Goal: Task Accomplishment & Management: Use online tool/utility

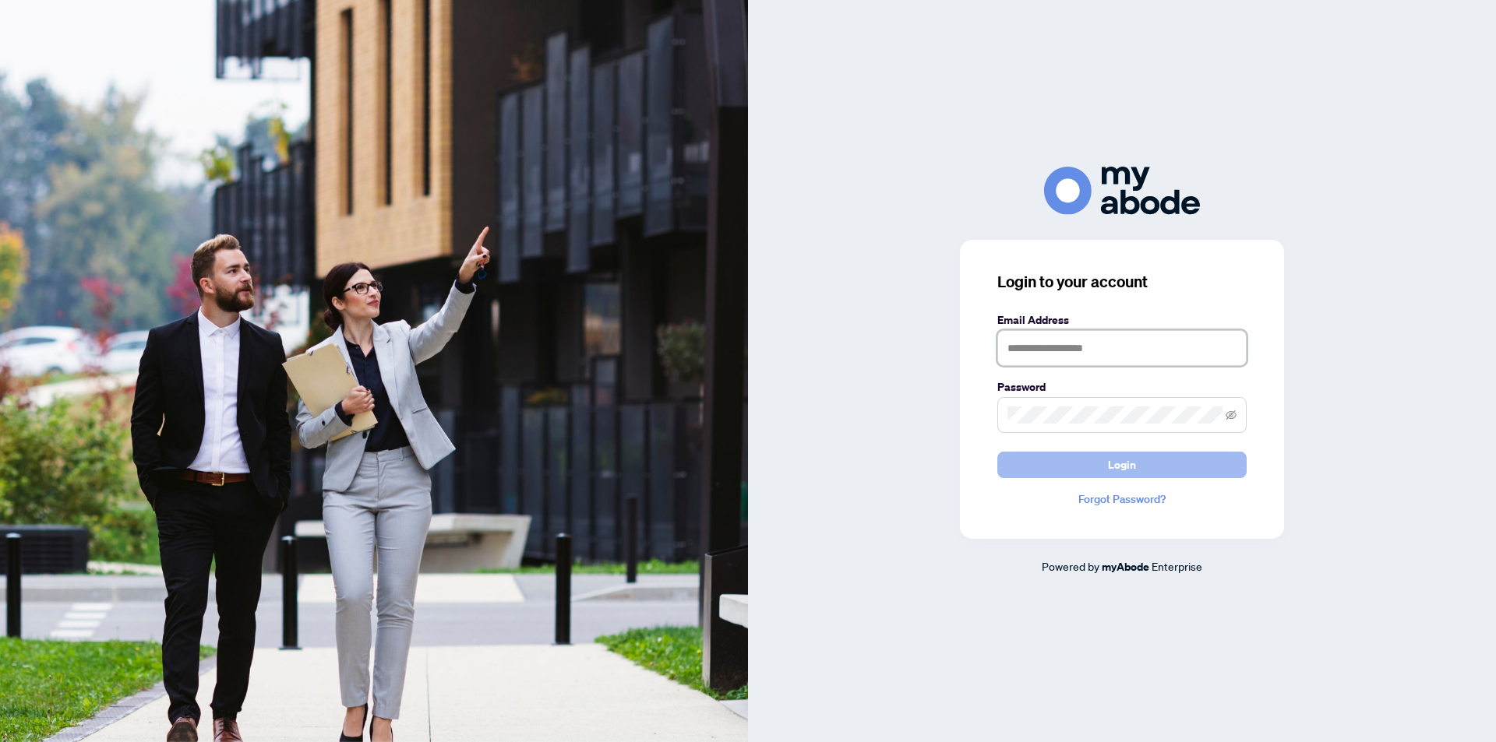
type input "**********"
click at [1178, 471] on button "Login" at bounding box center [1121, 465] width 249 height 26
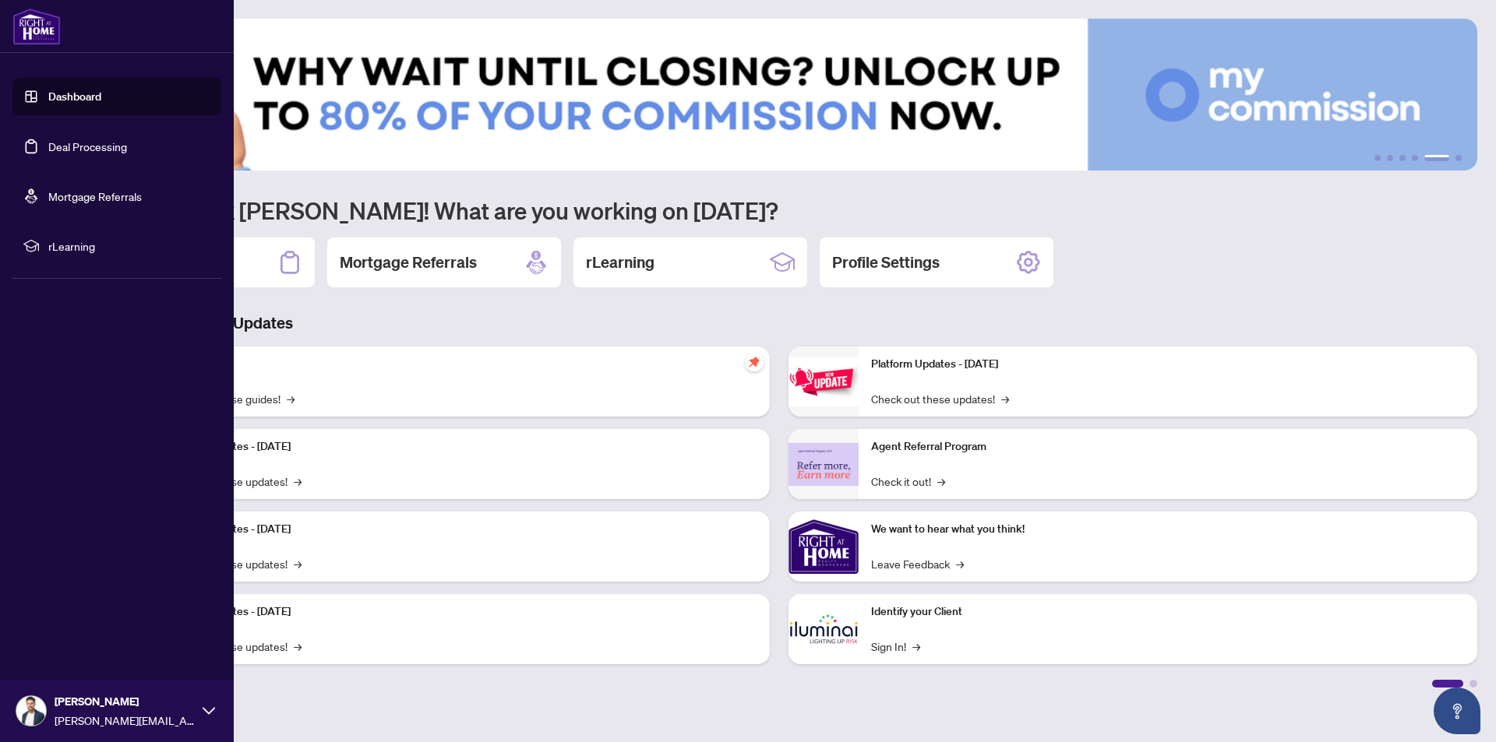
click at [72, 142] on link "Deal Processing" at bounding box center [87, 146] width 79 height 14
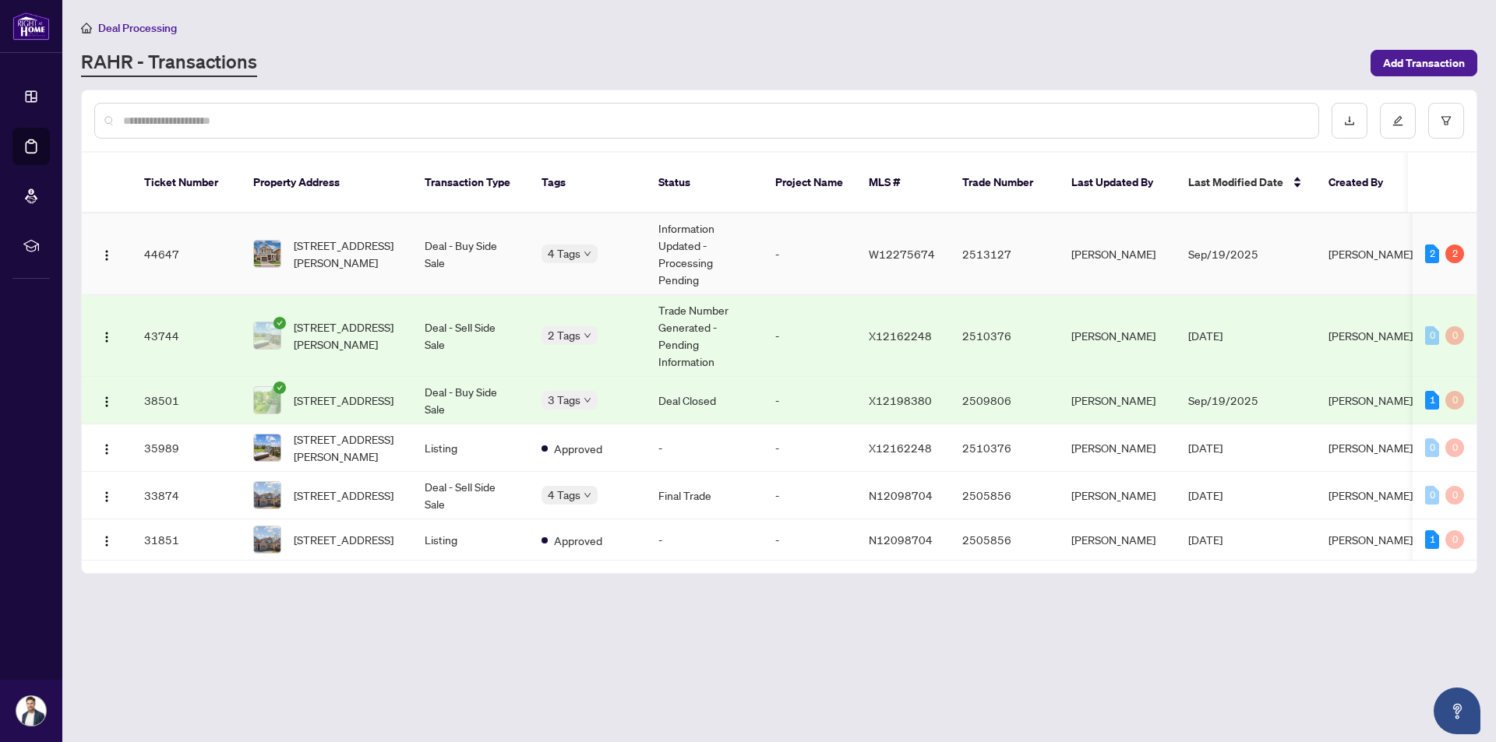
click at [517, 246] on td "Deal - Buy Side Sale" at bounding box center [470, 254] width 117 height 82
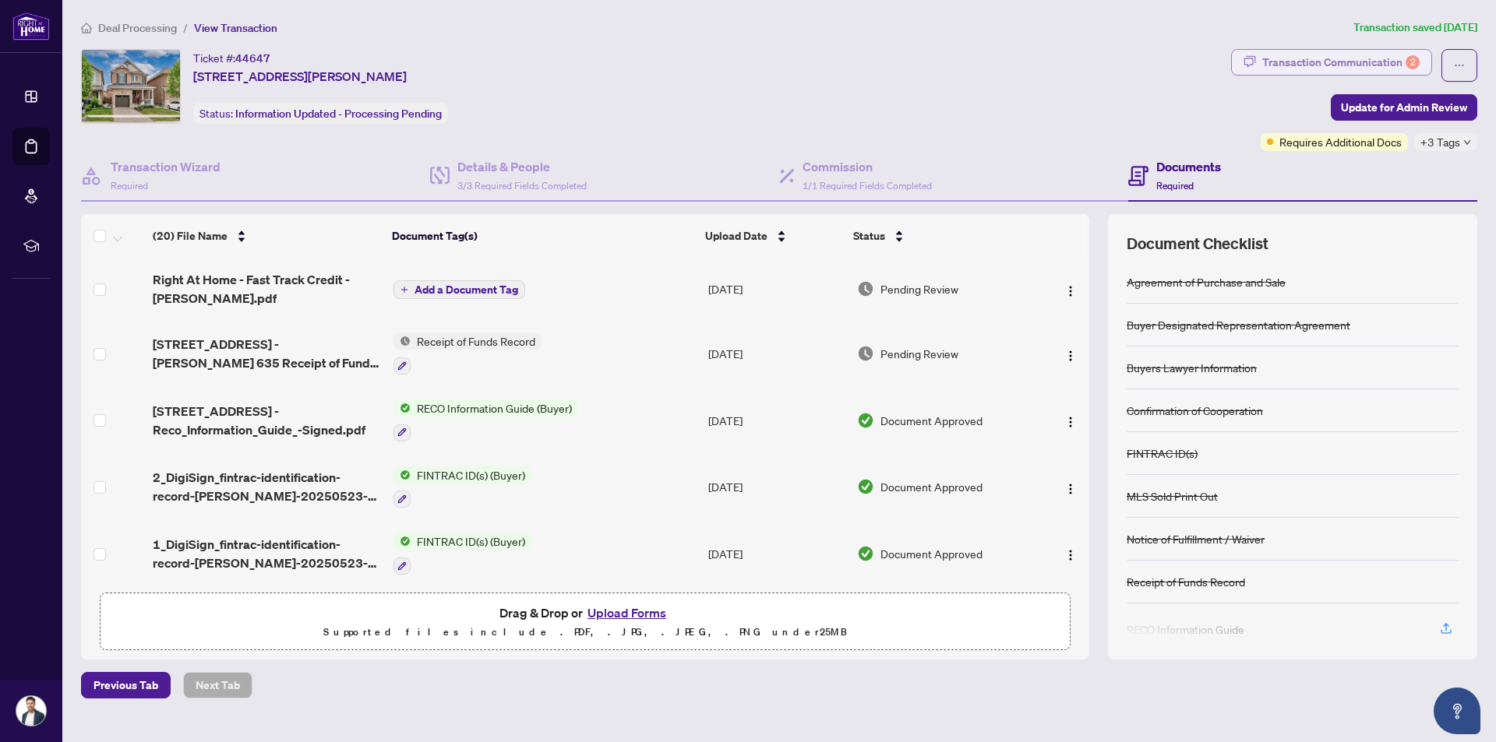
click at [1321, 58] on div "Transaction Communication 2" at bounding box center [1340, 62] width 157 height 25
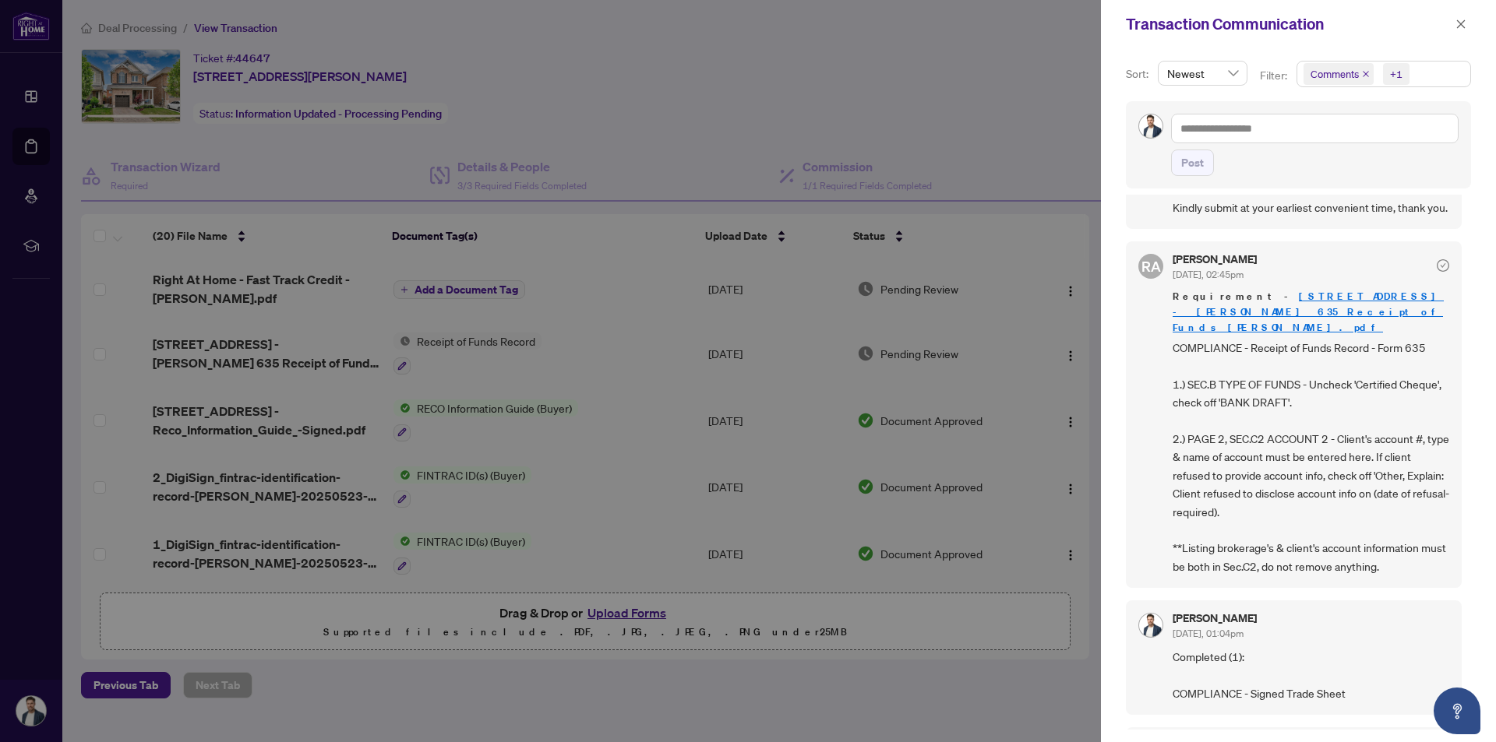
scroll to position [545, 0]
click at [1459, 23] on icon "close" at bounding box center [1461, 23] width 9 height 9
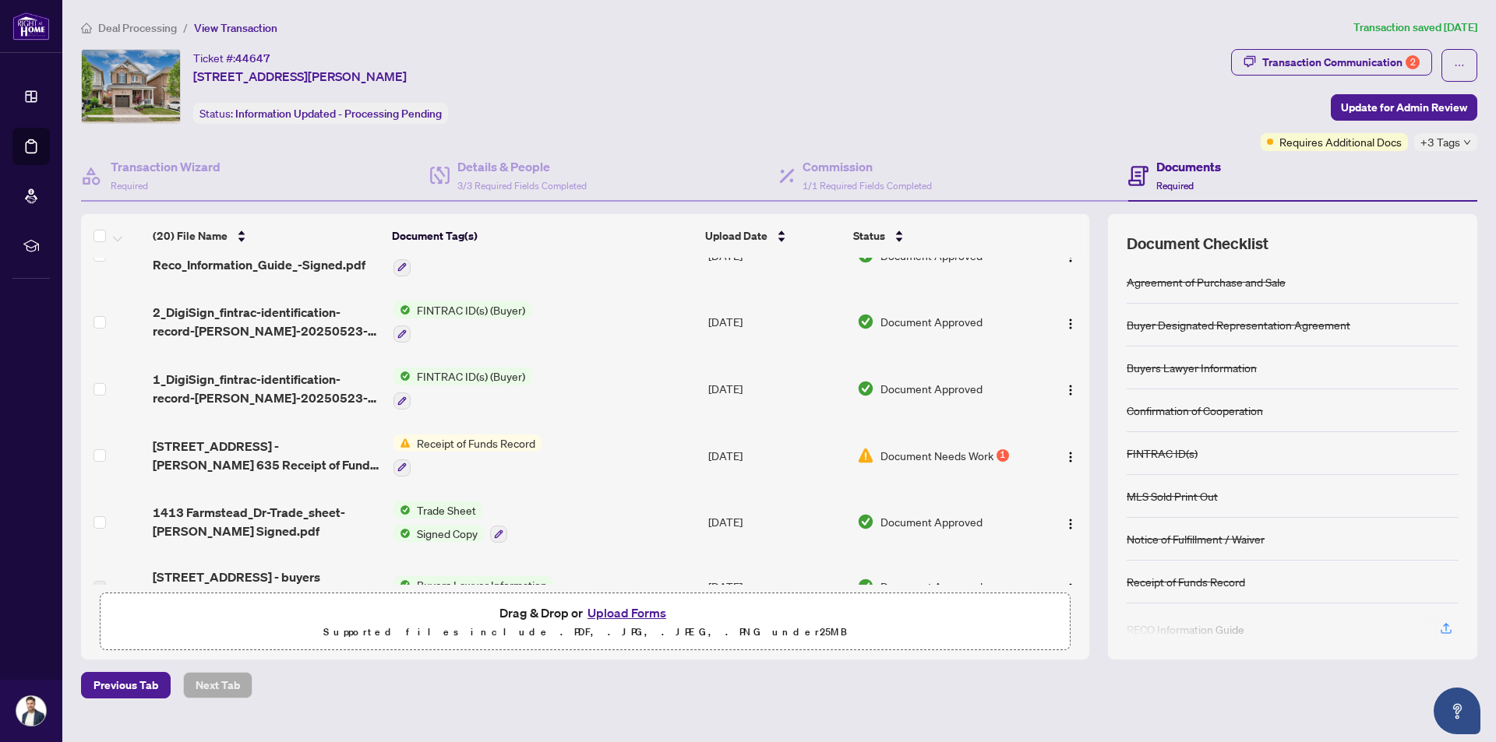
scroll to position [0, 0]
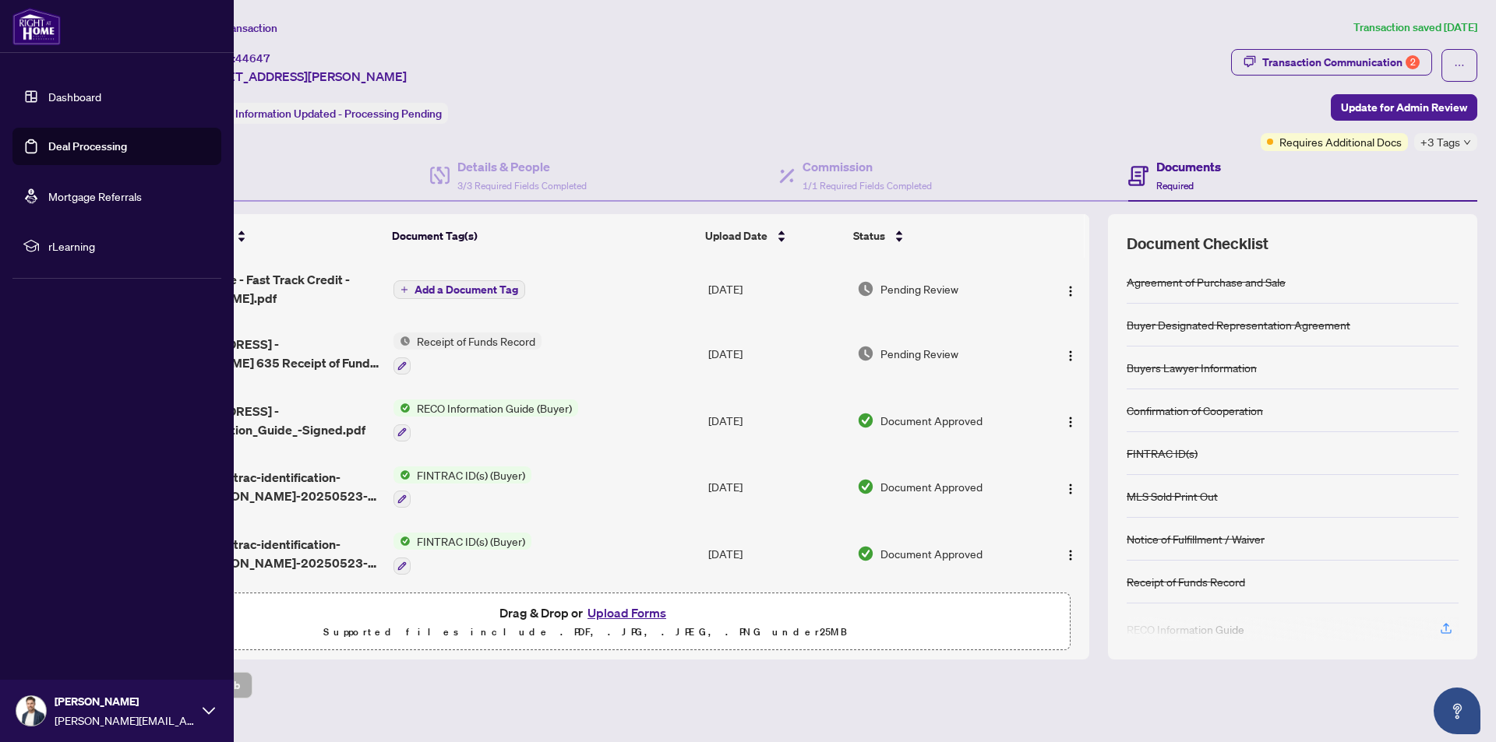
click at [72, 100] on link "Dashboard" at bounding box center [74, 97] width 53 height 14
